Goal: Check status: Check status

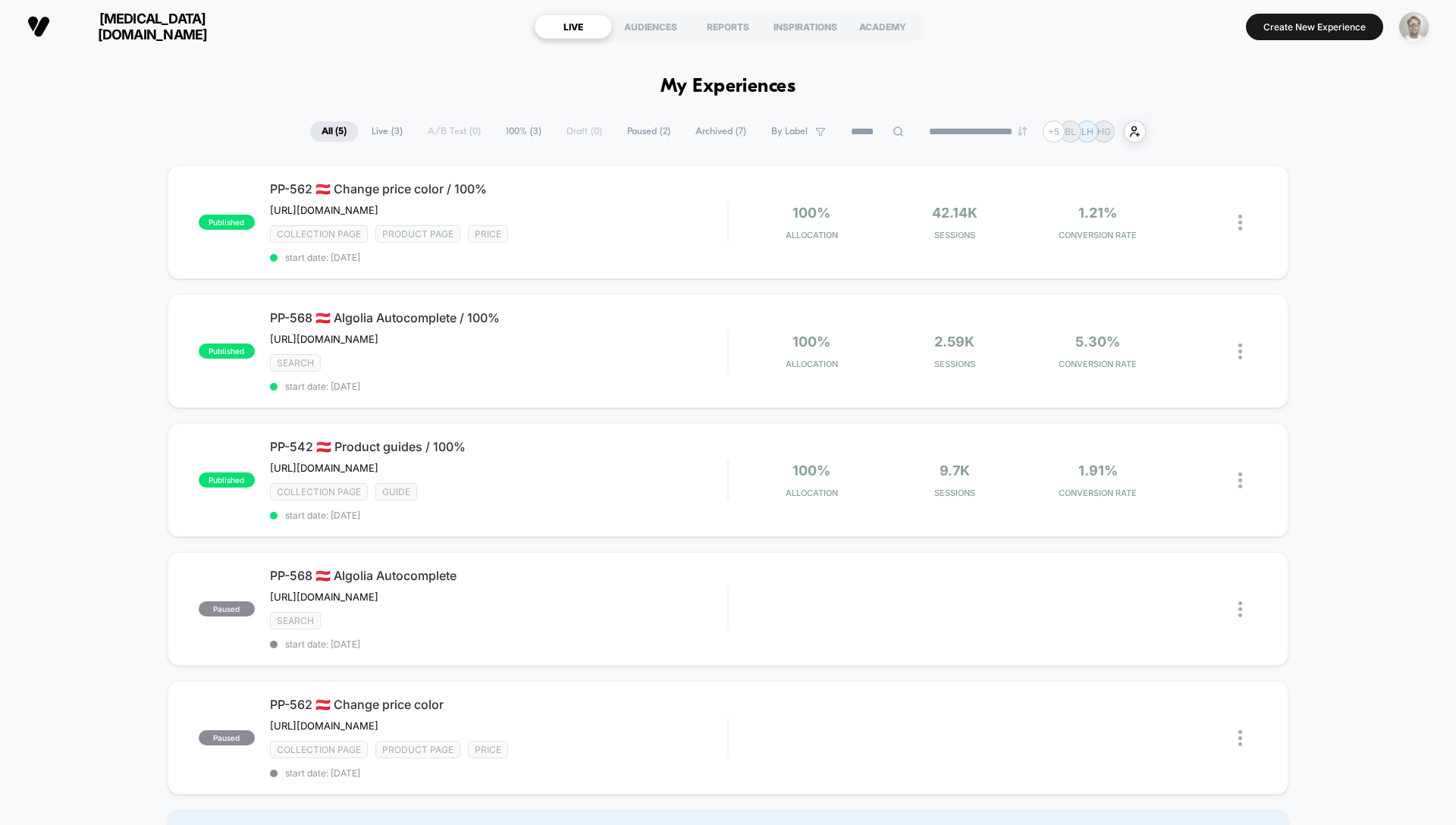
click at [1421, 27] on img "button" at bounding box center [1413, 27] width 29 height 29
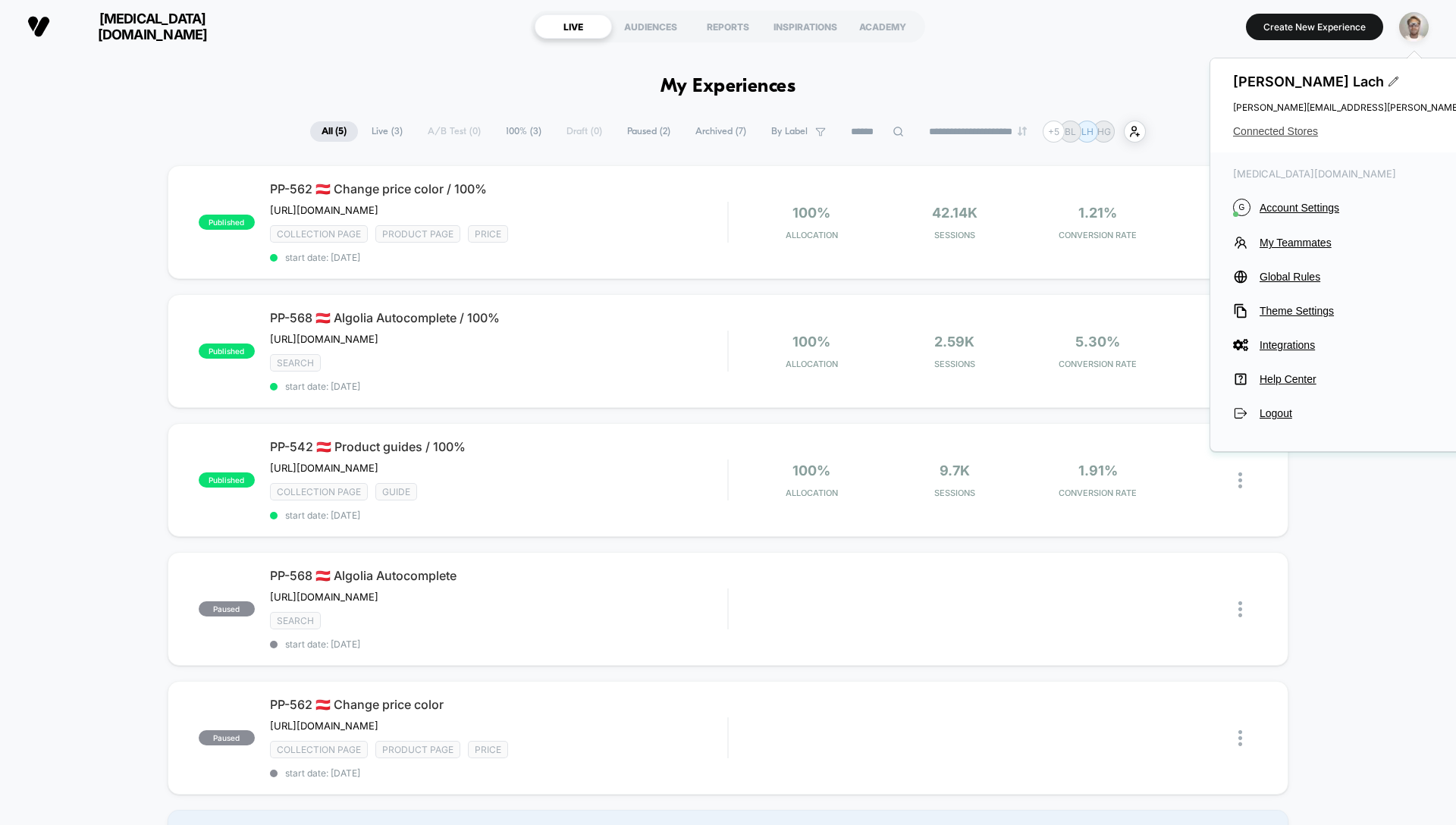
click at [1305, 130] on span "Connected Stores" at bounding box center [1421, 131] width 376 height 12
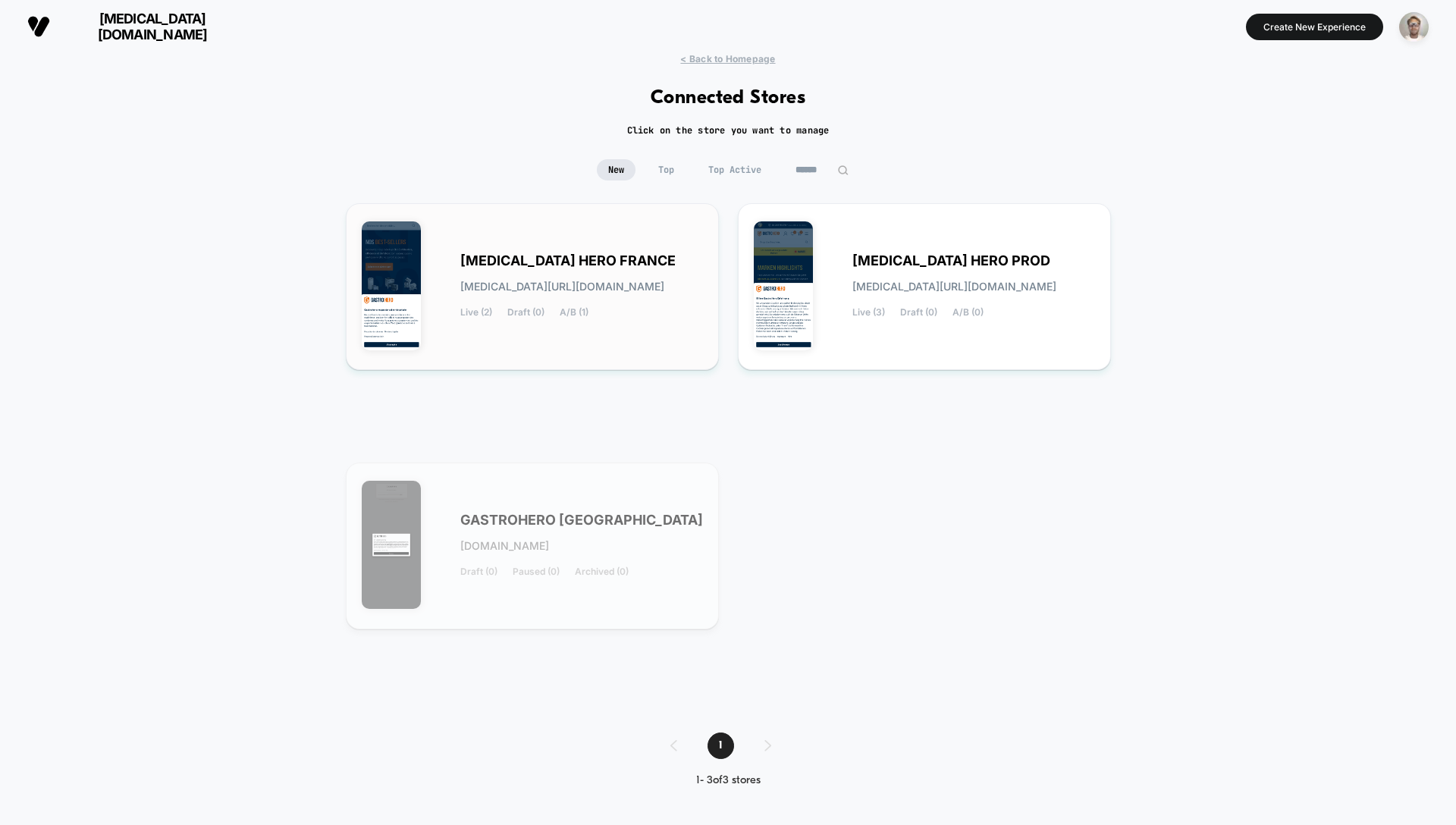
click at [652, 273] on div "[MEDICAL_DATA] HERO FRANCE [MEDICAL_DATA][URL][DOMAIN_NAME] Live (2) Draft (0) …" at bounding box center [582, 287] width 243 height 62
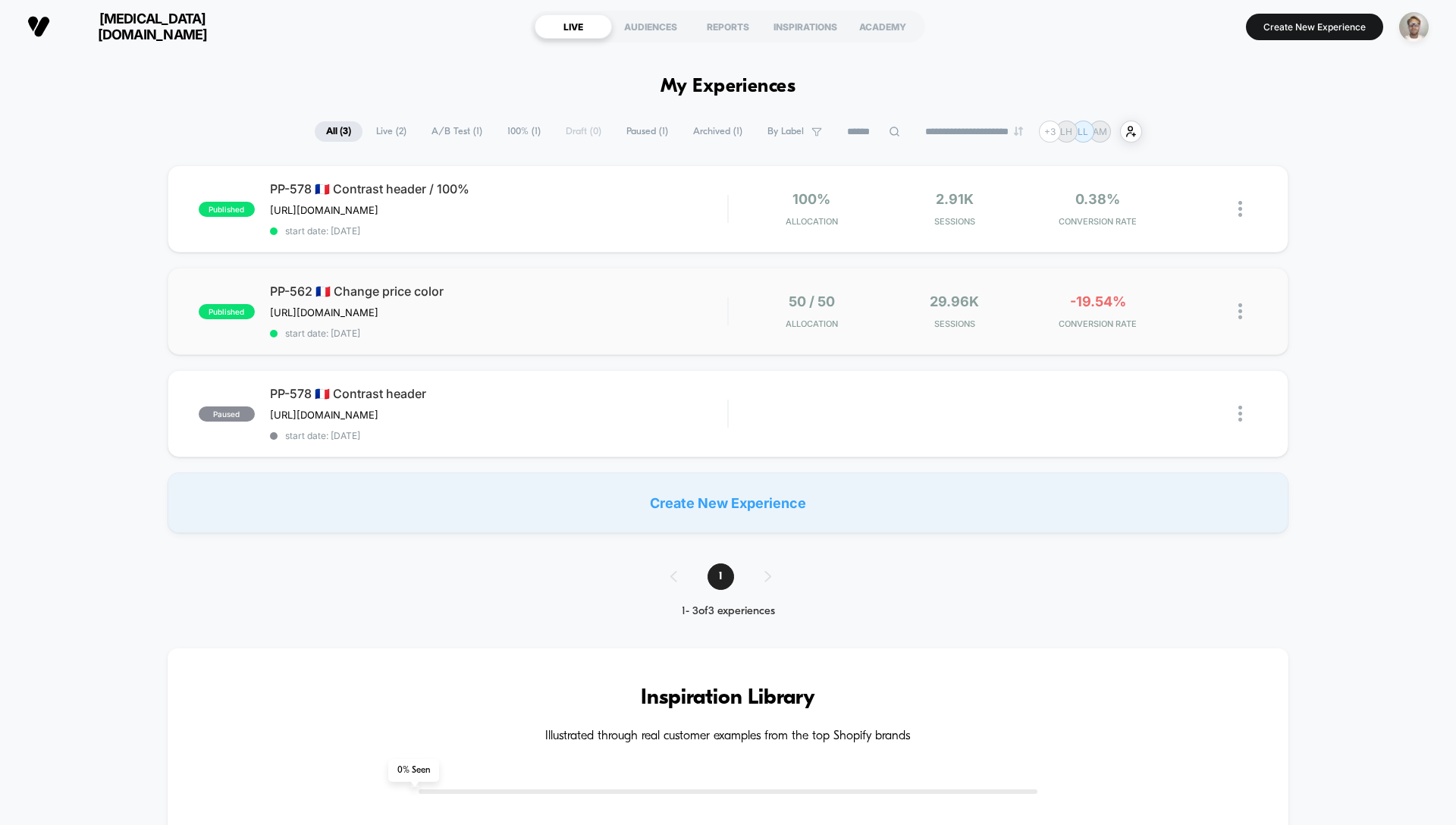
click at [890, 295] on div "published PP-562 🇫🇷 Change price color [URL][DOMAIN_NAME] Click to edit experie…" at bounding box center [728, 311] width 1121 height 87
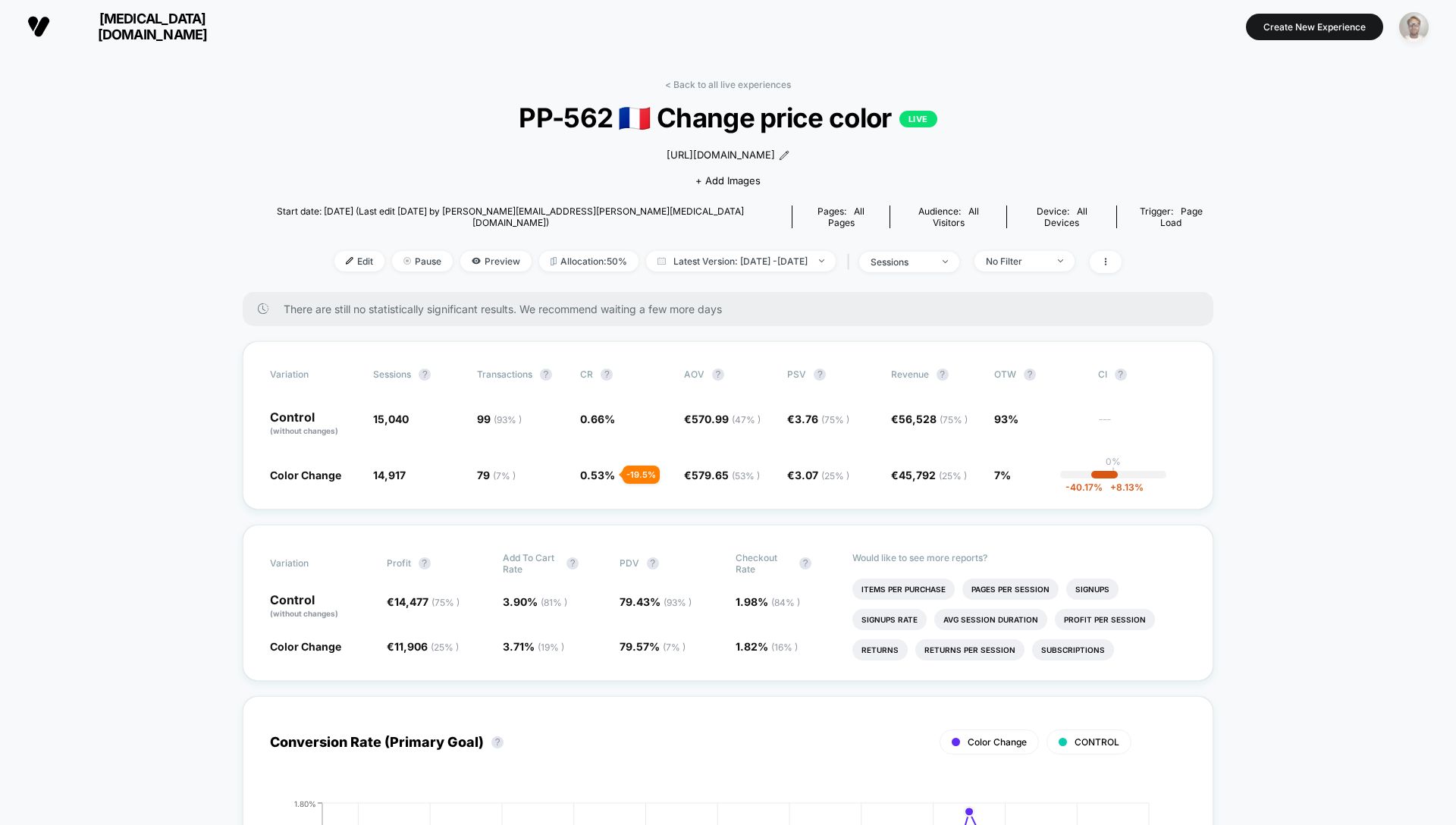
click at [1424, 15] on div "button" at bounding box center [1413, 27] width 29 height 29
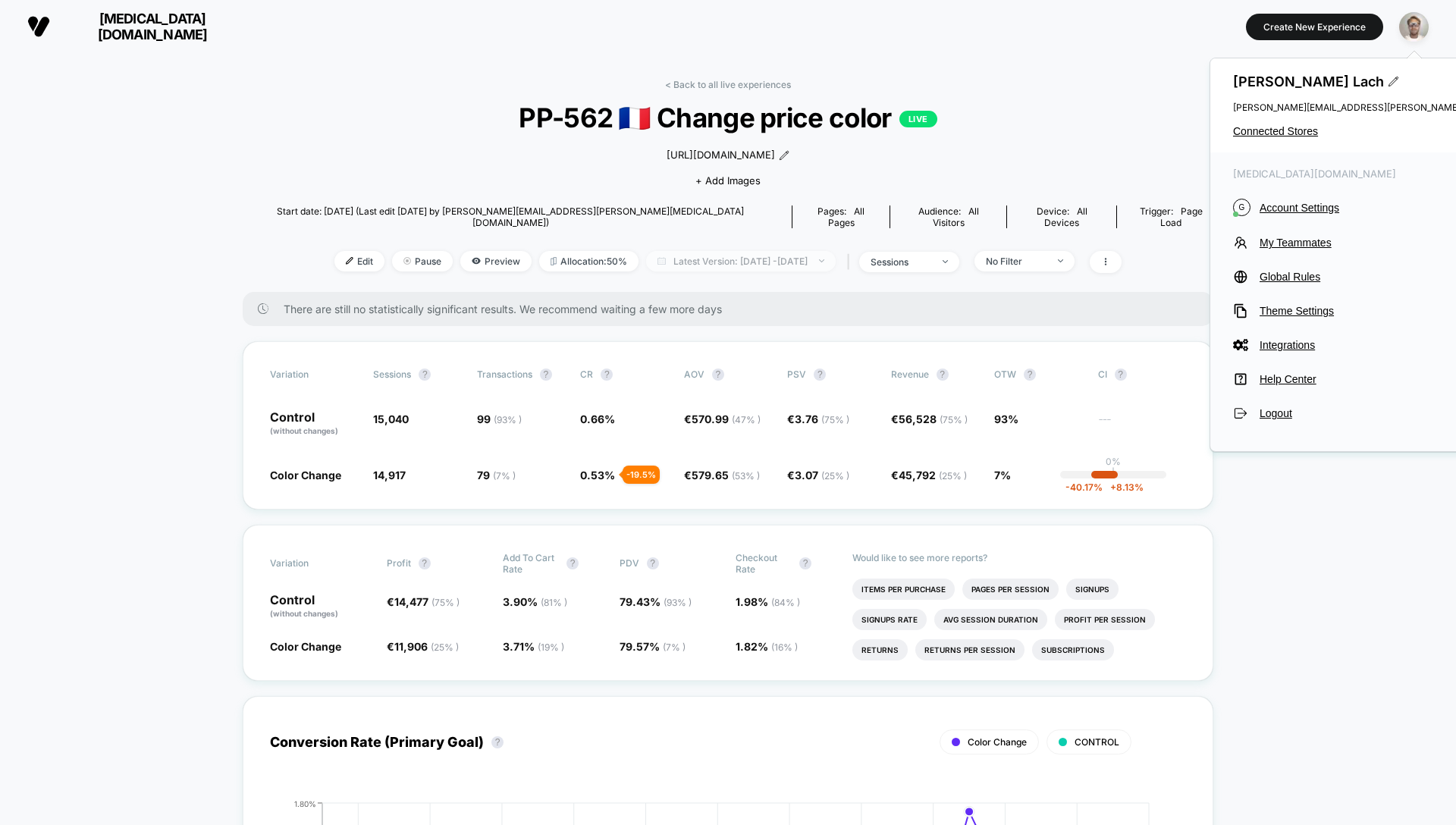
click at [741, 269] on span "Latest Version: Sep 18, 2025 - Oct 11, 2025" at bounding box center [741, 260] width 190 height 20
select select "*"
select select "****"
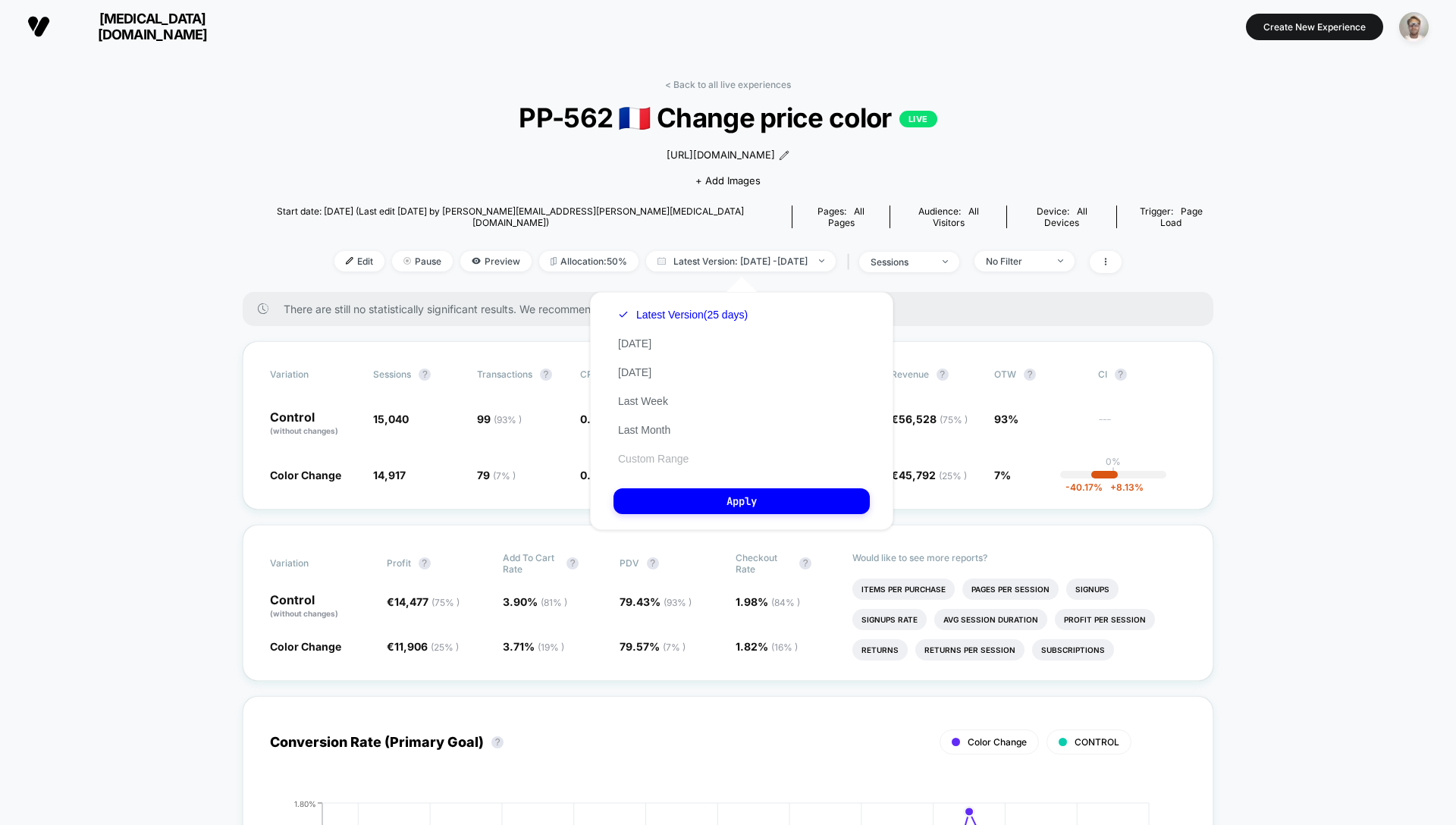
click at [649, 458] on button "Custom Range" at bounding box center [654, 458] width 80 height 13
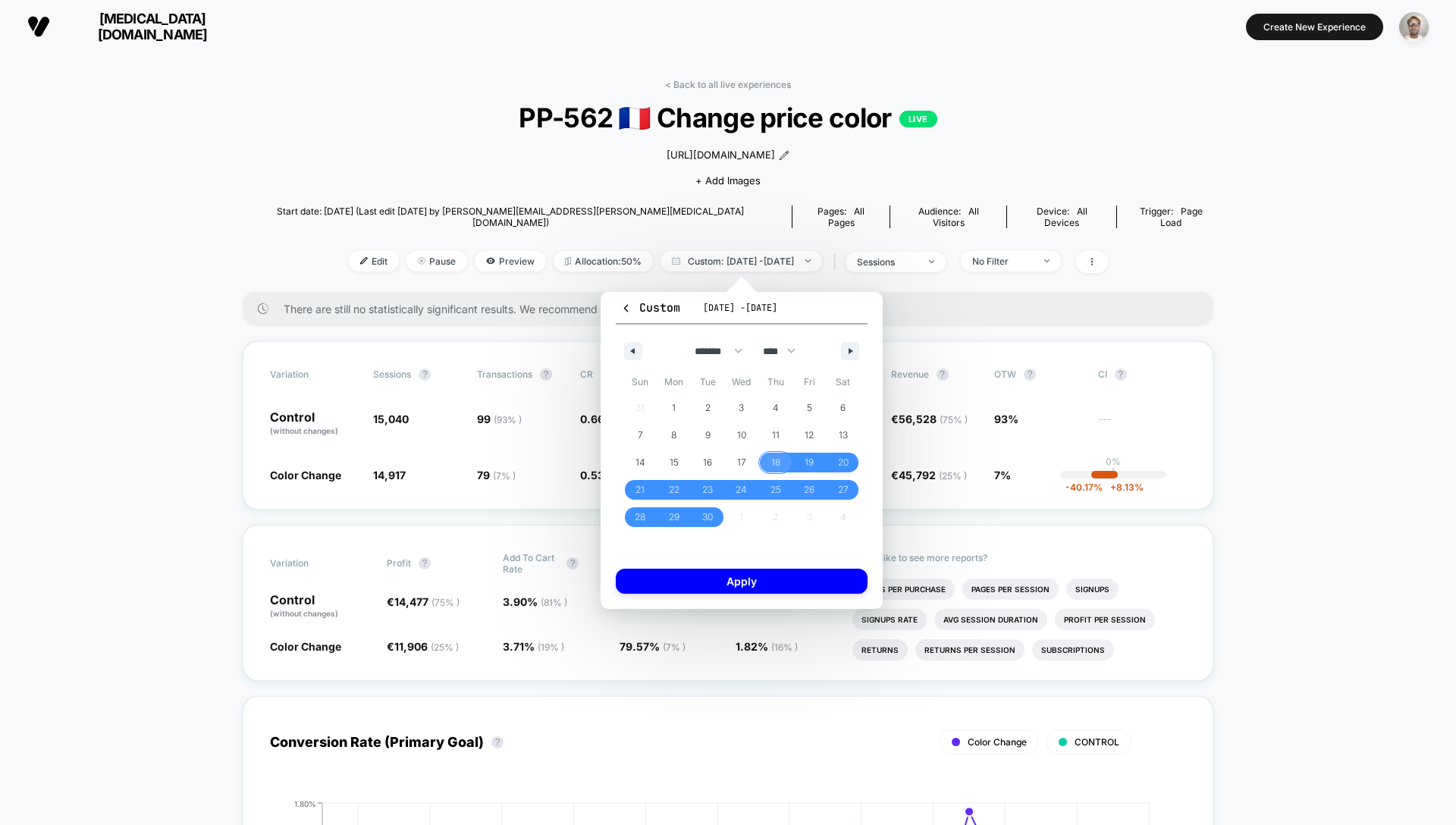
click at [773, 463] on span "18" at bounding box center [776, 462] width 9 height 27
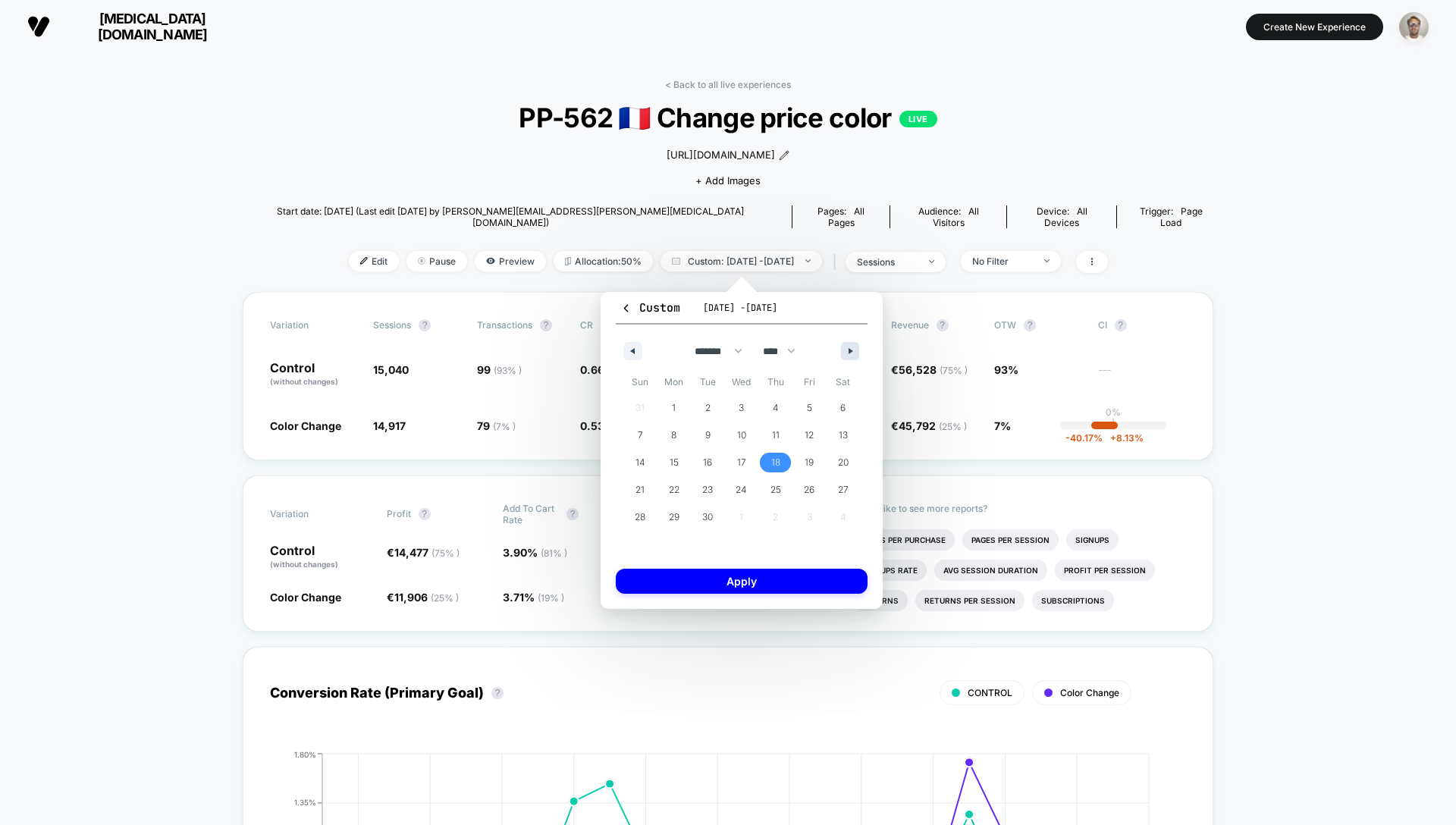
click at [856, 346] on button "button" at bounding box center [850, 351] width 19 height 19
drag, startPoint x: 813, startPoint y: 434, endPoint x: 810, endPoint y: 443, distance: 9.5
click at [813, 434] on span "10" at bounding box center [809, 435] width 9 height 27
select select "*"
click at [787, 580] on button "Apply" at bounding box center [741, 581] width 252 height 25
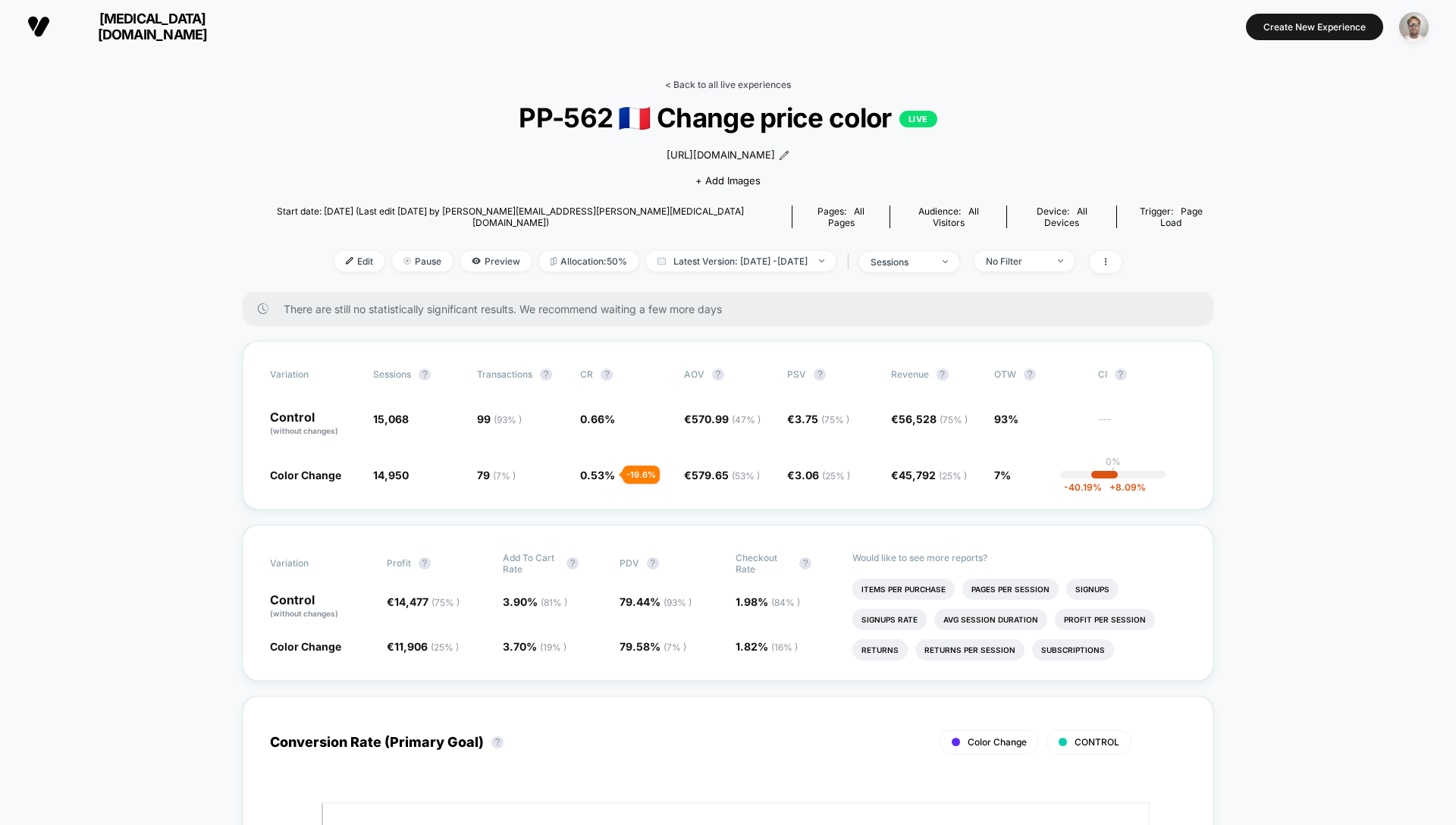
click at [695, 79] on link "< Back to all live experiences" at bounding box center [728, 84] width 126 height 12
